Goal: Task Accomplishment & Management: Use online tool/utility

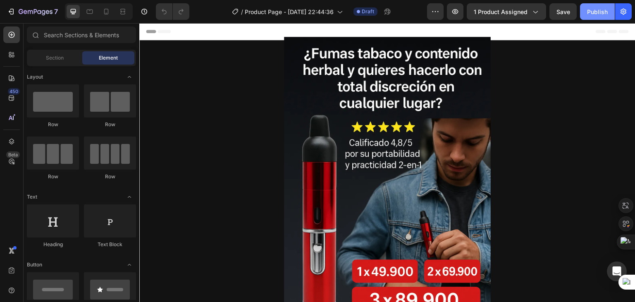
click at [592, 14] on div "Publish" at bounding box center [597, 11] width 21 height 9
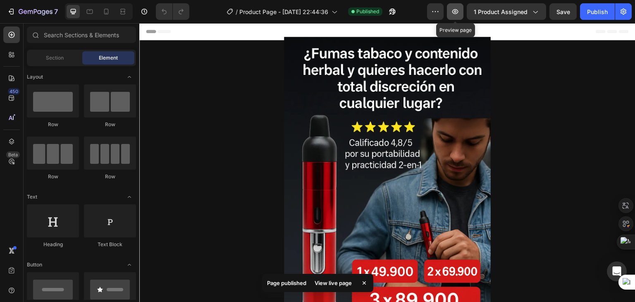
click at [459, 14] on icon "button" at bounding box center [455, 11] width 8 height 8
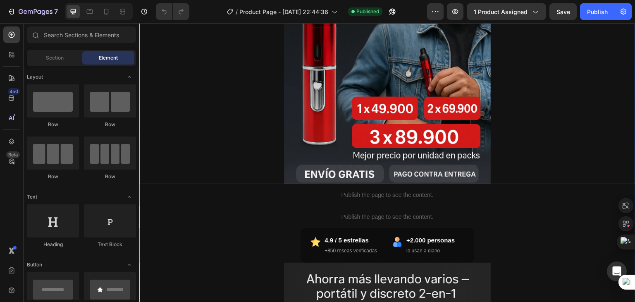
scroll to position [163, 0]
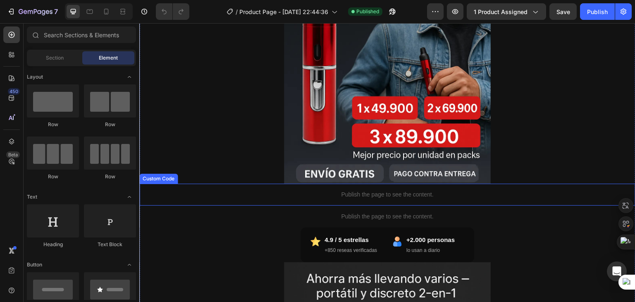
click at [365, 195] on p "Publish the page to see the content." at bounding box center [387, 194] width 496 height 9
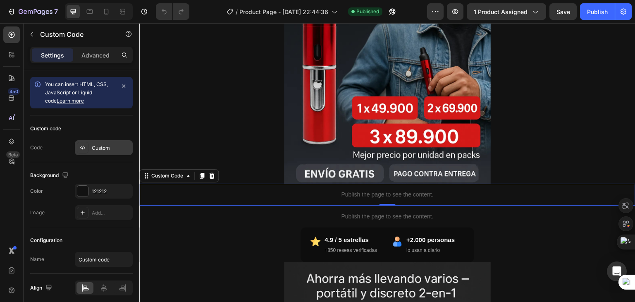
click at [104, 145] on div "Custom" at bounding box center [111, 147] width 39 height 7
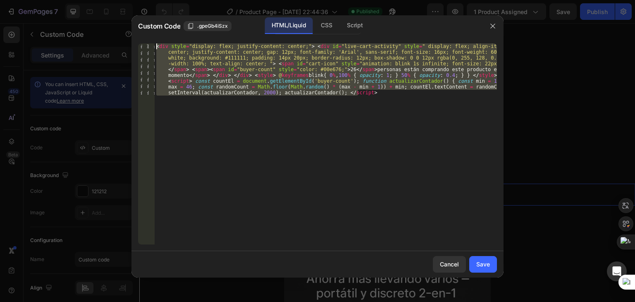
drag, startPoint x: 371, startPoint y: 93, endPoint x: 155, endPoint y: 44, distance: 222.0
click at [155, 44] on div "< div style = "display: flex; justify-content: center;" > < div id = "live-cart…" at bounding box center [326, 195] width 342 height 305
click at [405, 113] on div "< div style = "display: flex; justify-content: center;" > < div id = "live-cart…" at bounding box center [326, 143] width 342 height 201
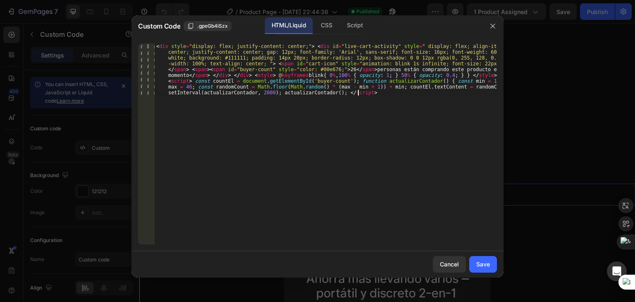
drag, startPoint x: 394, startPoint y: 93, endPoint x: 378, endPoint y: 89, distance: 16.6
click at [378, 89] on div "< div style = "display: flex; justify-content: center;" > < div id = "live-cart…" at bounding box center [326, 195] width 342 height 305
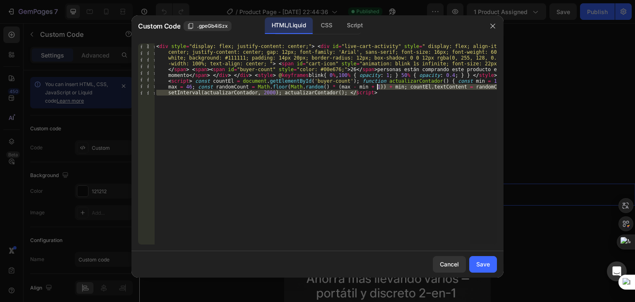
click at [433, 100] on div "< div style = "display: flex; justify-content: center;" > < div id = "live-cart…" at bounding box center [326, 143] width 342 height 201
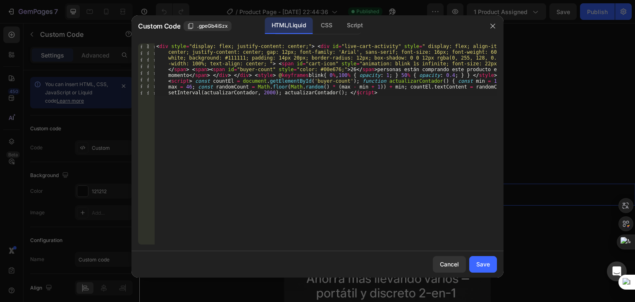
click at [556, 94] on div at bounding box center [317, 151] width 635 height 302
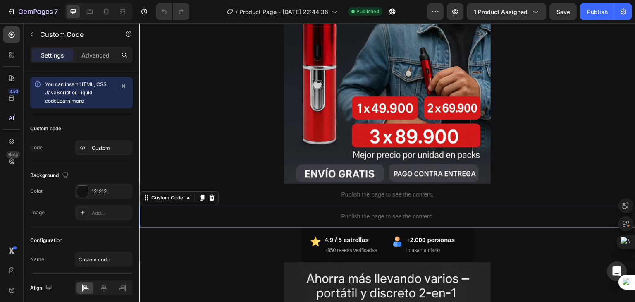
click at [388, 219] on p "Publish the page to see the content." at bounding box center [387, 216] width 496 height 9
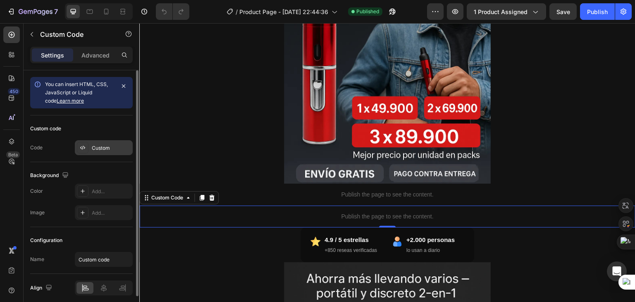
click at [101, 153] on div "Custom" at bounding box center [104, 147] width 58 height 15
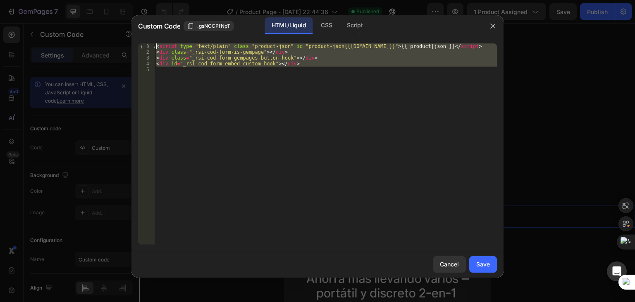
drag, startPoint x: 309, startPoint y: 68, endPoint x: 155, endPoint y: 33, distance: 157.5
click at [155, 33] on div "Custom Code .gsNCCPfNpT HTML/Liquid CSS Script 1 2 3 4 5 < script type = "text/…" at bounding box center [317, 146] width 372 height 262
type textarea "<script type="text/plain" class="product-json" id="product-json{{product.id}}">…"
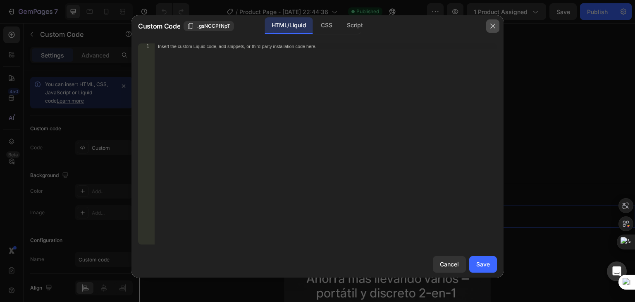
click at [488, 27] on button "button" at bounding box center [492, 25] width 13 height 13
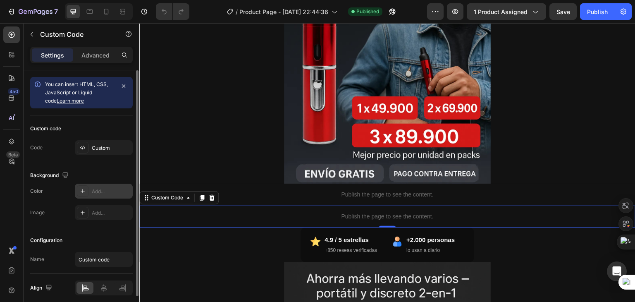
click at [107, 188] on div "Add..." at bounding box center [111, 191] width 39 height 7
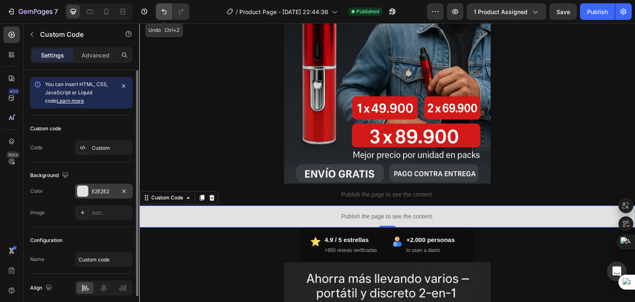
click at [160, 14] on icon "Undo/Redo" at bounding box center [164, 11] width 8 height 8
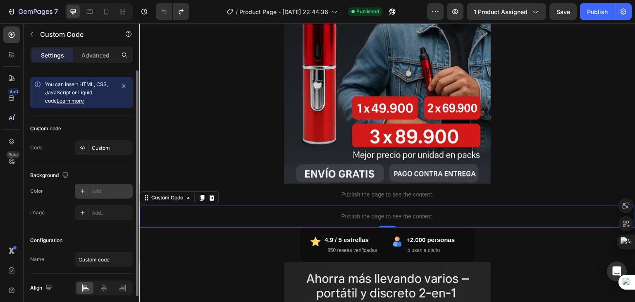
click at [115, 137] on div "Custom code Code Custom" at bounding box center [81, 138] width 102 height 47
click at [110, 146] on div "Custom" at bounding box center [111, 147] width 39 height 7
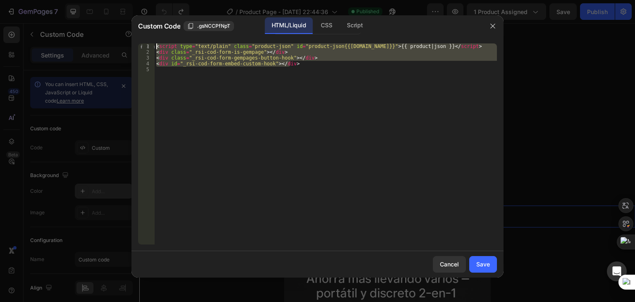
drag, startPoint x: 308, startPoint y: 64, endPoint x: 173, endPoint y: 27, distance: 140.3
click at [173, 27] on div "Custom Code .gsNCCPfNpT HTML/Liquid CSS Script <div id="_rsi-cod-form-embed-cus…" at bounding box center [317, 146] width 372 height 262
type textarea "<script type="text/plain" class="product-json" id="product-json{{product.id}}">…"
click at [488, 20] on button "button" at bounding box center [492, 25] width 13 height 13
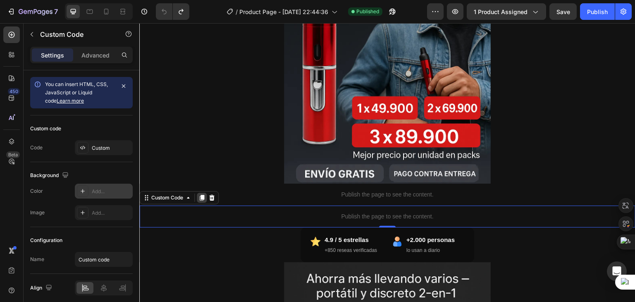
click at [201, 198] on icon at bounding box center [202, 198] width 5 height 6
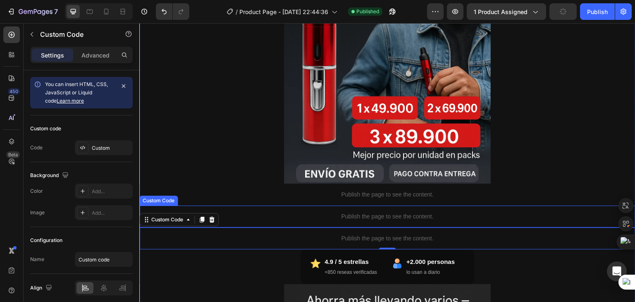
click at [279, 210] on div "Publish the page to see the content." at bounding box center [387, 216] width 496 height 22
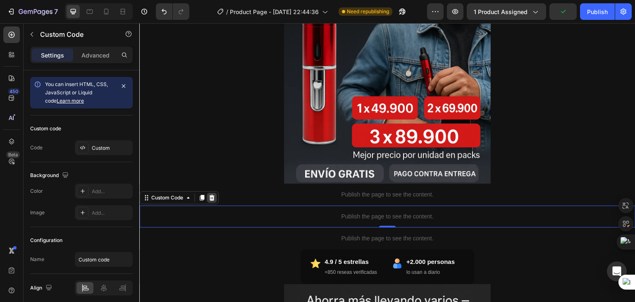
click at [213, 196] on icon at bounding box center [211, 198] width 5 height 6
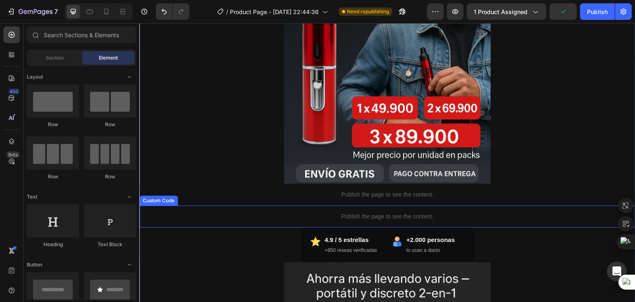
click at [247, 207] on div "Publish the page to see the content." at bounding box center [387, 216] width 496 height 22
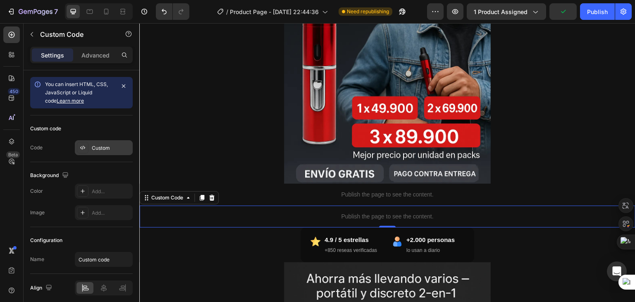
click at [100, 149] on div "Custom" at bounding box center [111, 147] width 39 height 7
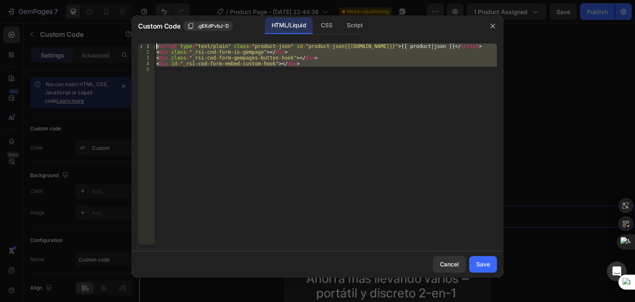
drag, startPoint x: 309, startPoint y: 75, endPoint x: 112, endPoint y: 26, distance: 202.7
click at [112, 26] on div "Custom Code .gEKdPvbJ-D HTML/Liquid CSS Script 1 2 3 4 5 < script type = "text/…" at bounding box center [317, 151] width 635 height 302
type textarea "<script type="text/plain" class="product-json" id="product-json{{product.id}}">…"
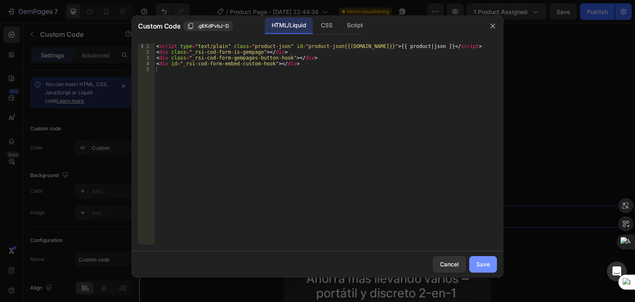
click at [492, 265] on button "Save" at bounding box center [483, 264] width 28 height 17
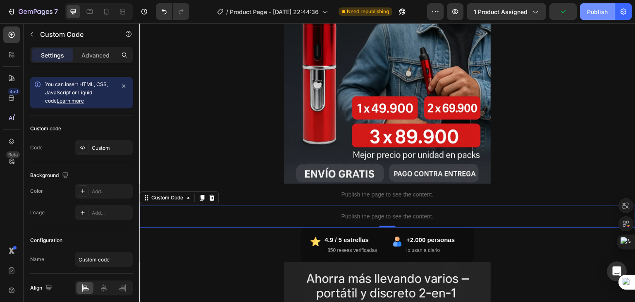
click at [588, 15] on div "Publish" at bounding box center [597, 11] width 21 height 9
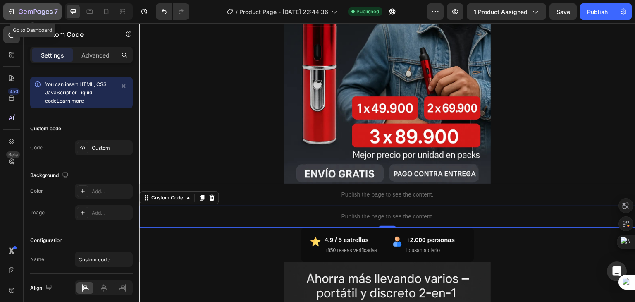
click at [33, 8] on div "7" at bounding box center [38, 12] width 39 height 10
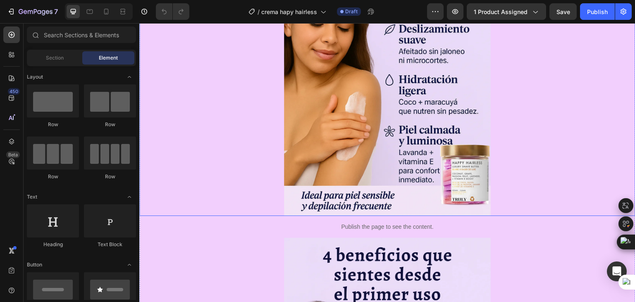
scroll to position [1955, 0]
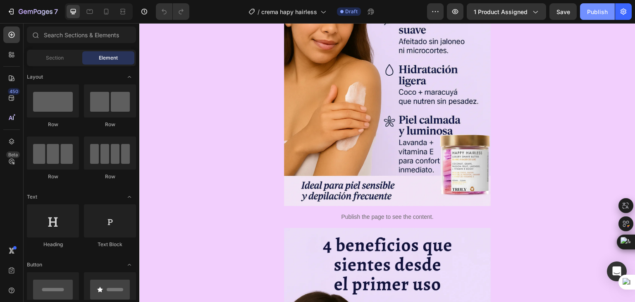
click at [601, 11] on div "Publish" at bounding box center [597, 11] width 21 height 9
